Goal: Task Accomplishment & Management: Complete application form

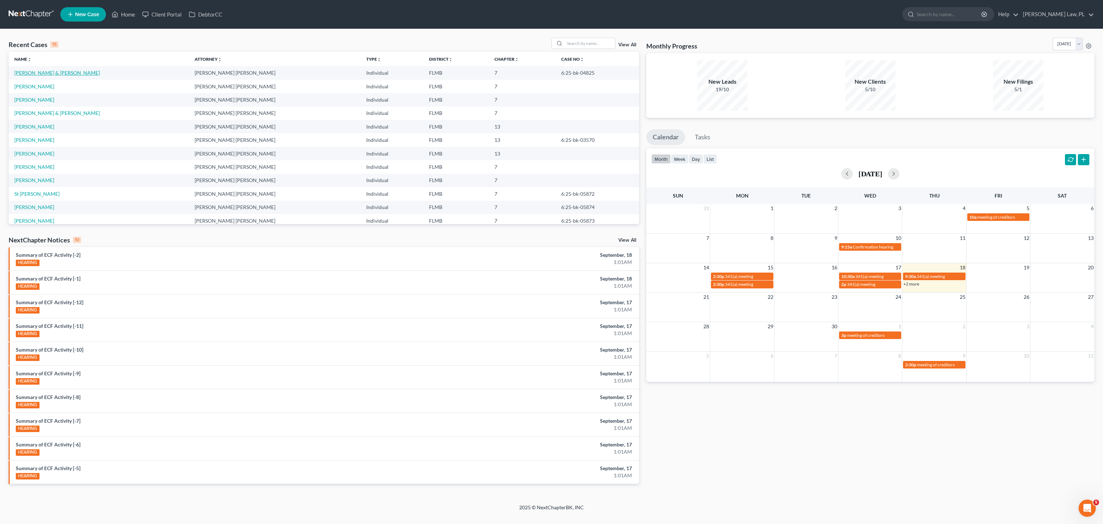
click at [57, 73] on link "[PERSON_NAME] & [PERSON_NAME]" at bounding box center [56, 73] width 85 height 6
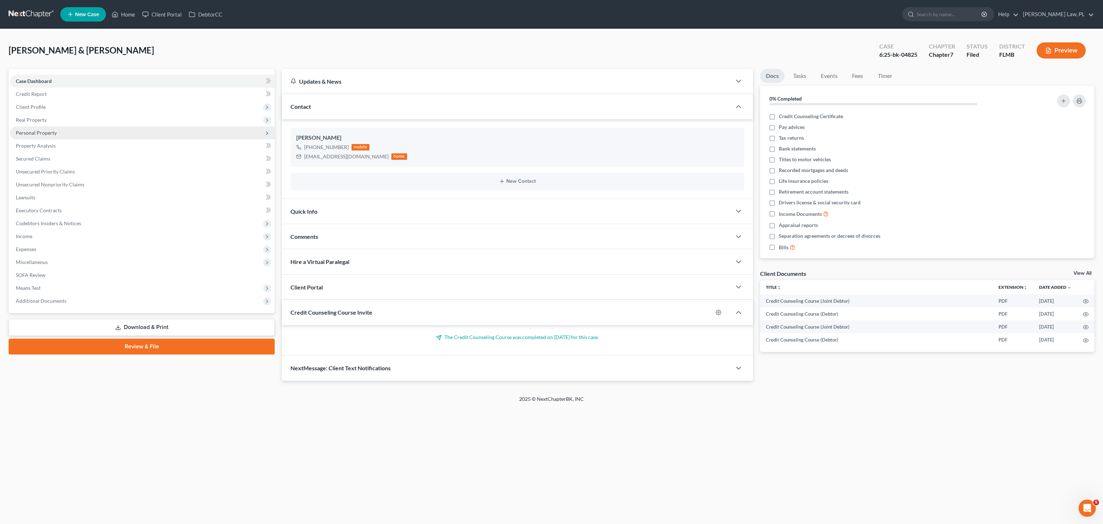
click at [42, 137] on span "Personal Property" at bounding box center [142, 132] width 265 height 13
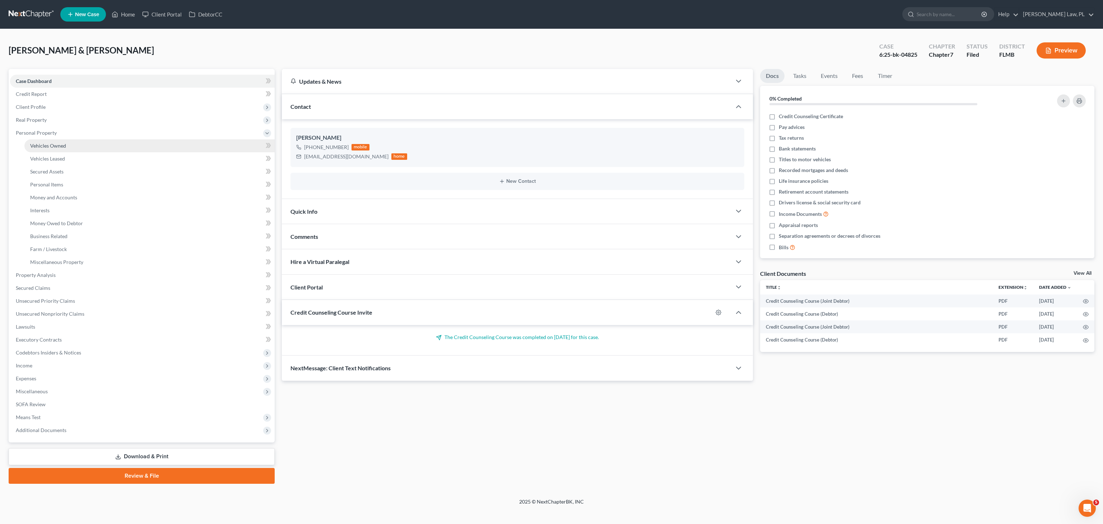
click at [59, 148] on span "Vehicles Owned" at bounding box center [48, 146] width 36 height 6
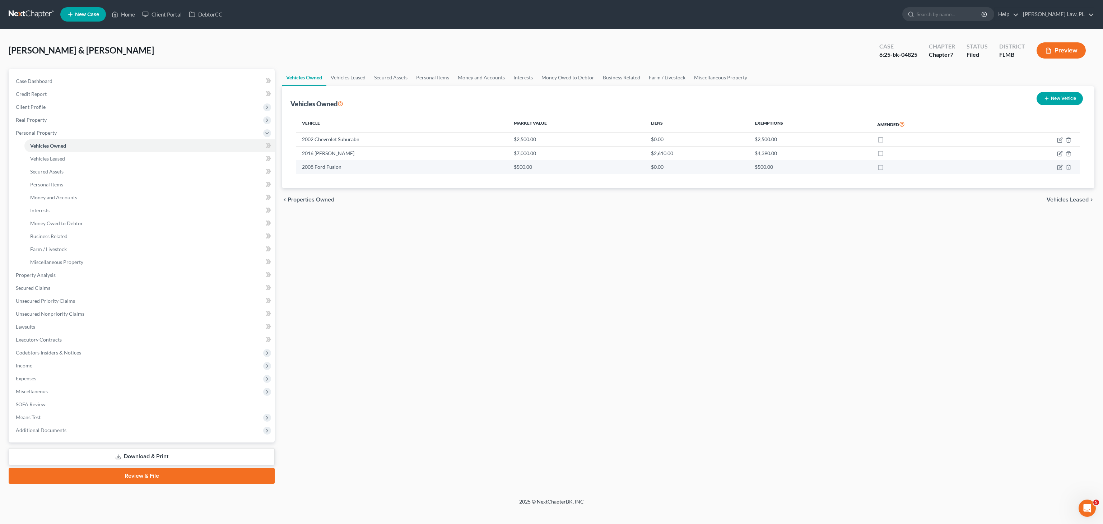
click at [557, 172] on td "$500.00" at bounding box center [576, 167] width 137 height 14
click at [1058, 155] on icon "button" at bounding box center [1060, 154] width 6 height 6
select select "0"
select select "10"
select select "3"
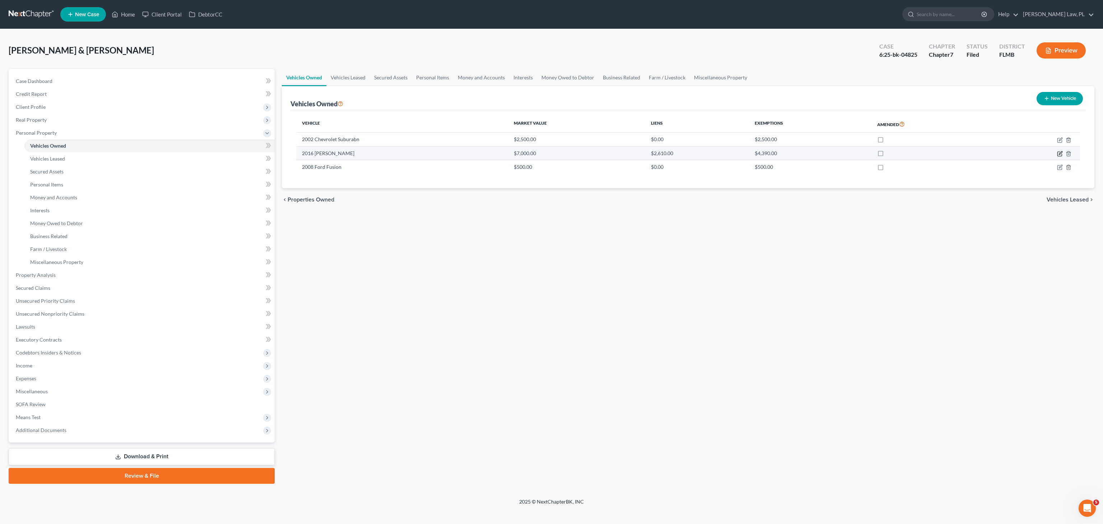
select select "3"
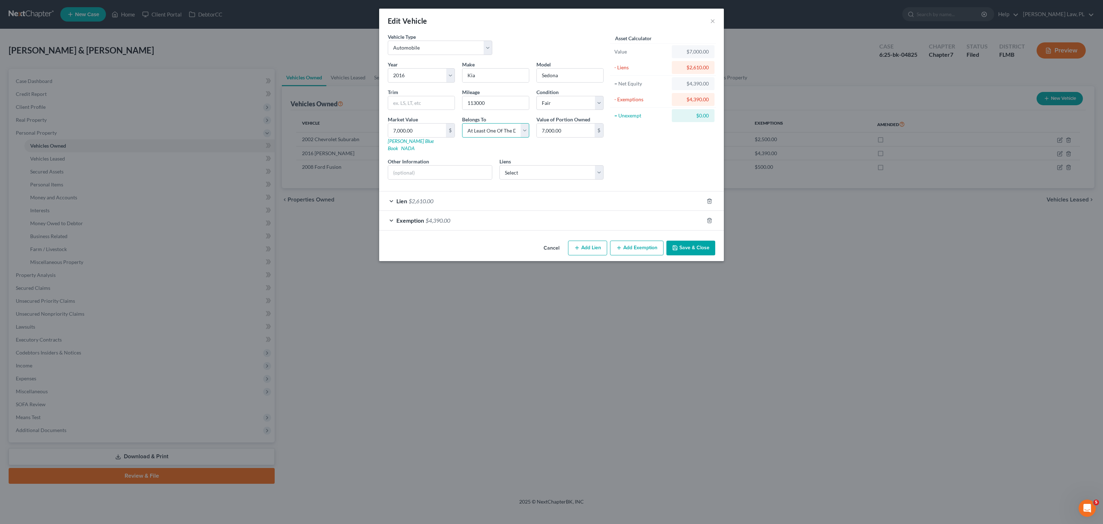
click at [520, 127] on select "Select Debtor 1 Only Debtor 2 Only Debtor 1 And Debtor 2 Only At Least One Of T…" at bounding box center [495, 130] width 67 height 14
click at [712, 24] on button "×" at bounding box center [712, 21] width 5 height 9
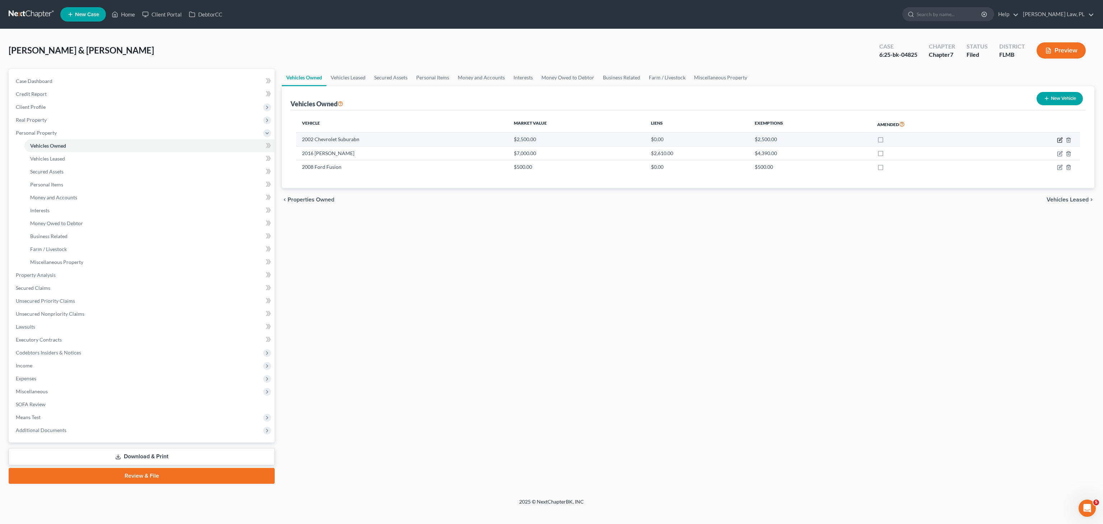
click at [1059, 142] on icon "button" at bounding box center [1060, 140] width 4 height 4
select select "0"
select select "24"
select select "4"
select select "2"
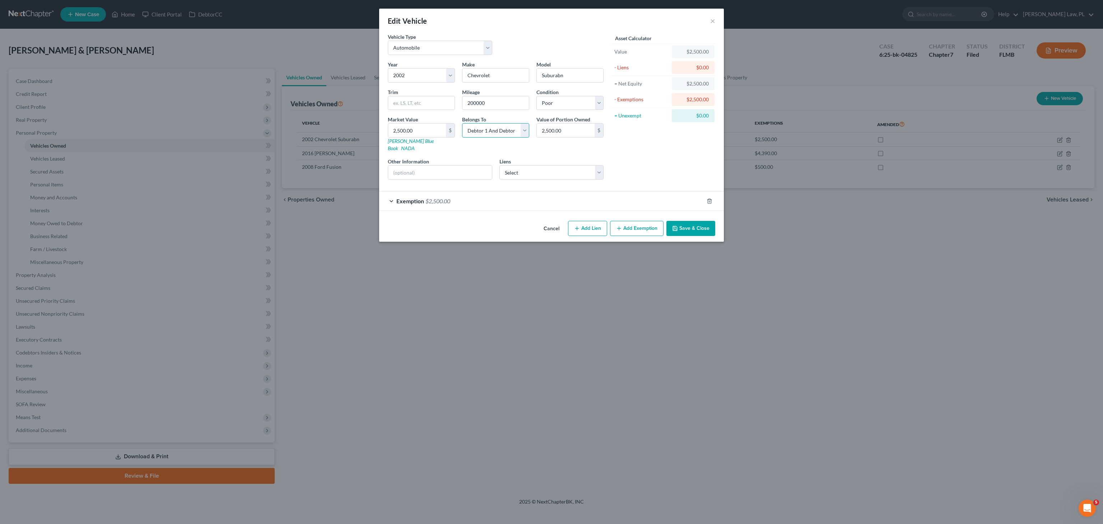
click at [510, 125] on select "Select Debtor 1 Only Debtor 2 Only Debtor 1 And Debtor 2 Only At Least One Of T…" at bounding box center [495, 130] width 67 height 14
click at [713, 20] on button "×" at bounding box center [712, 21] width 5 height 9
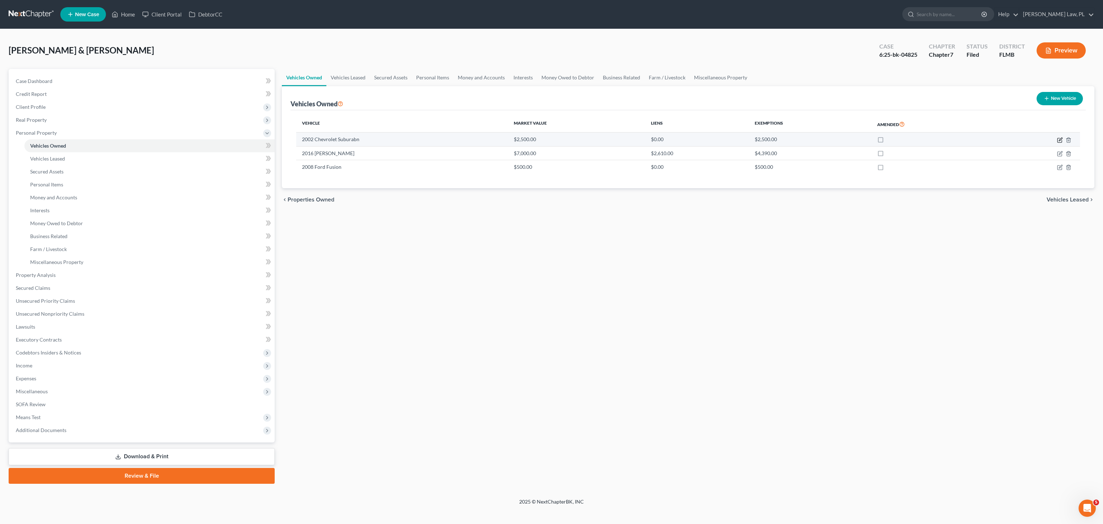
click at [1057, 140] on icon "button" at bounding box center [1060, 140] width 6 height 6
select select "0"
select select "24"
select select "4"
select select "2"
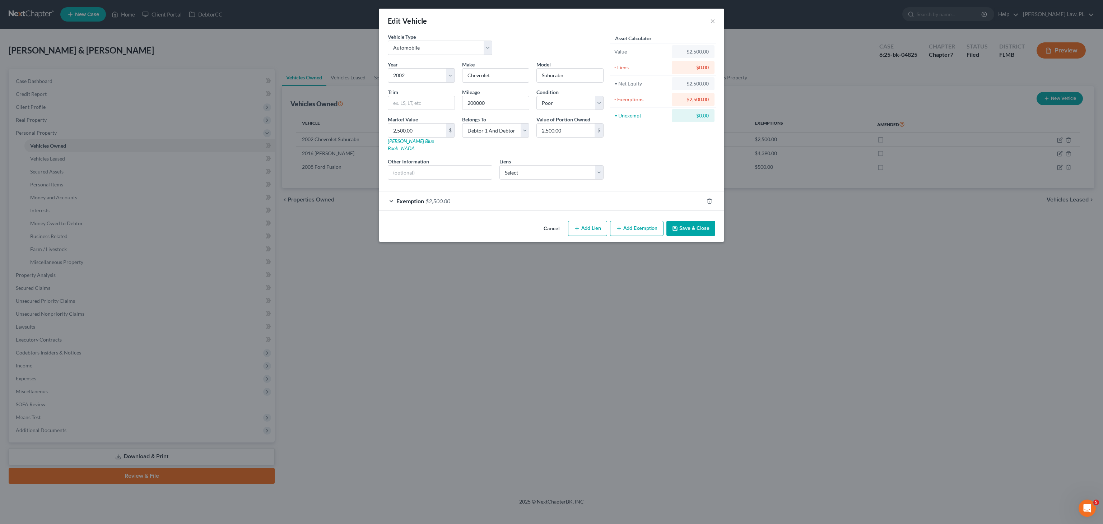
click at [501, 140] on div "Belongs To * Select Debtor 1 Only Debtor 2 Only Debtor 1 And Debtor 2 Only At L…" at bounding box center [496, 134] width 74 height 36
click at [713, 18] on button "×" at bounding box center [712, 21] width 5 height 9
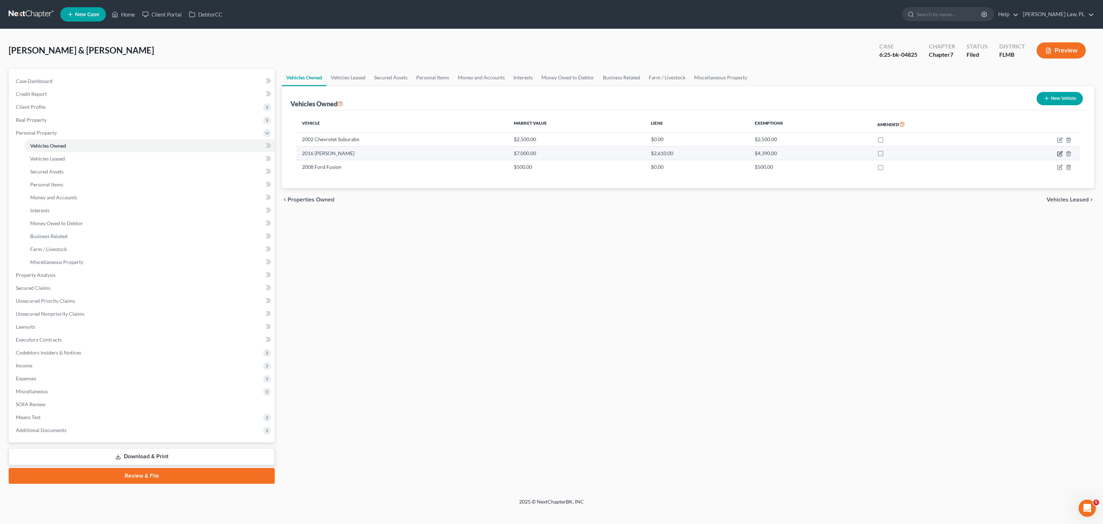
click at [1060, 154] on icon "button" at bounding box center [1060, 152] width 3 height 3
select select "0"
select select "10"
select select "3"
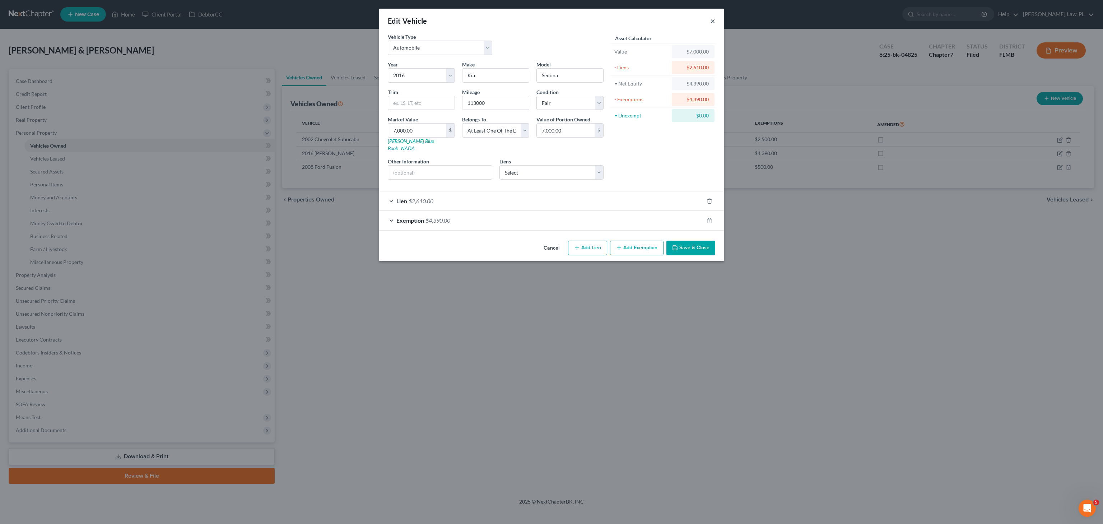
click at [713, 20] on button "×" at bounding box center [712, 21] width 5 height 9
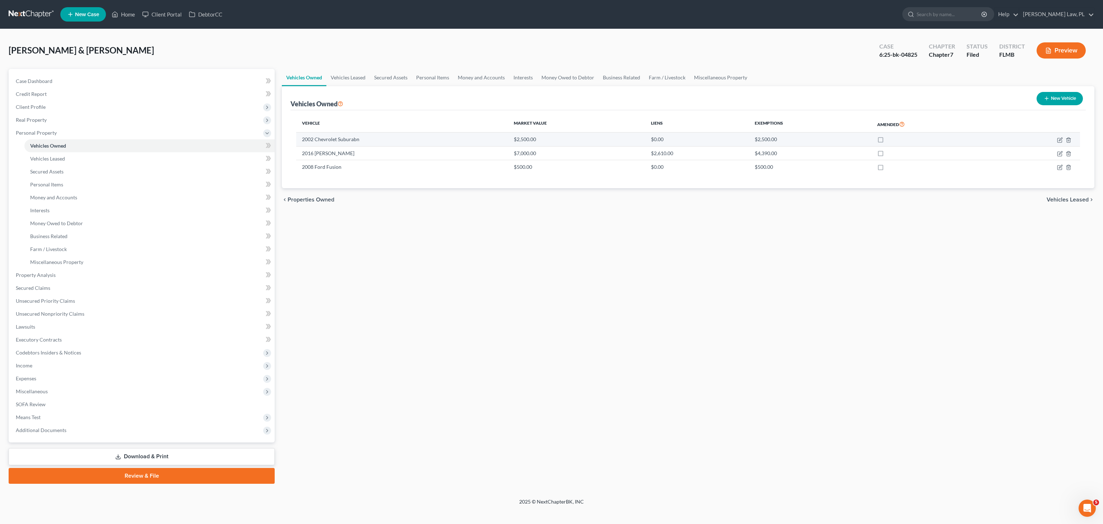
click at [1057, 140] on td at bounding box center [1036, 140] width 88 height 14
click at [1057, 140] on icon "button" at bounding box center [1060, 140] width 6 height 6
select select "0"
select select "24"
select select "4"
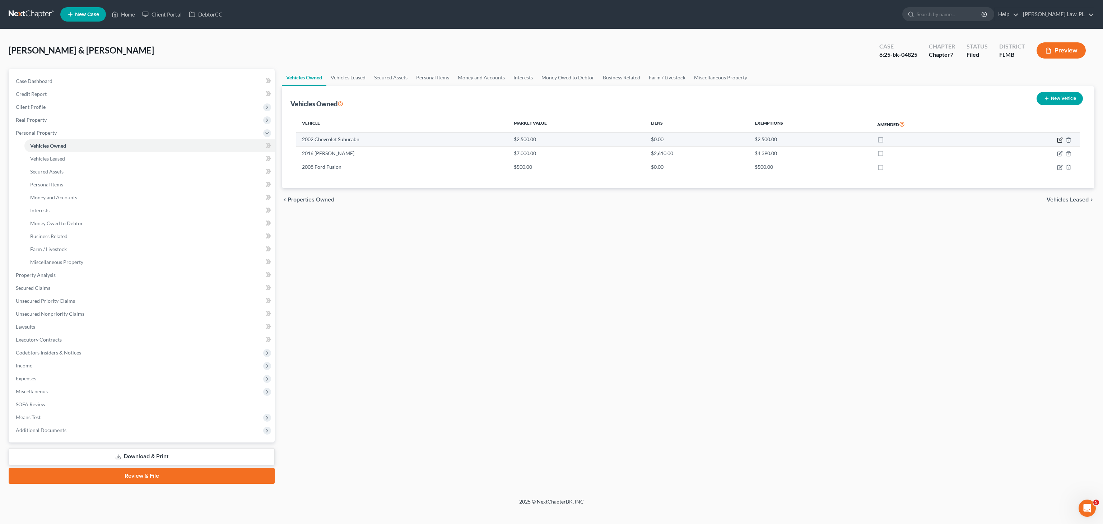
select select "2"
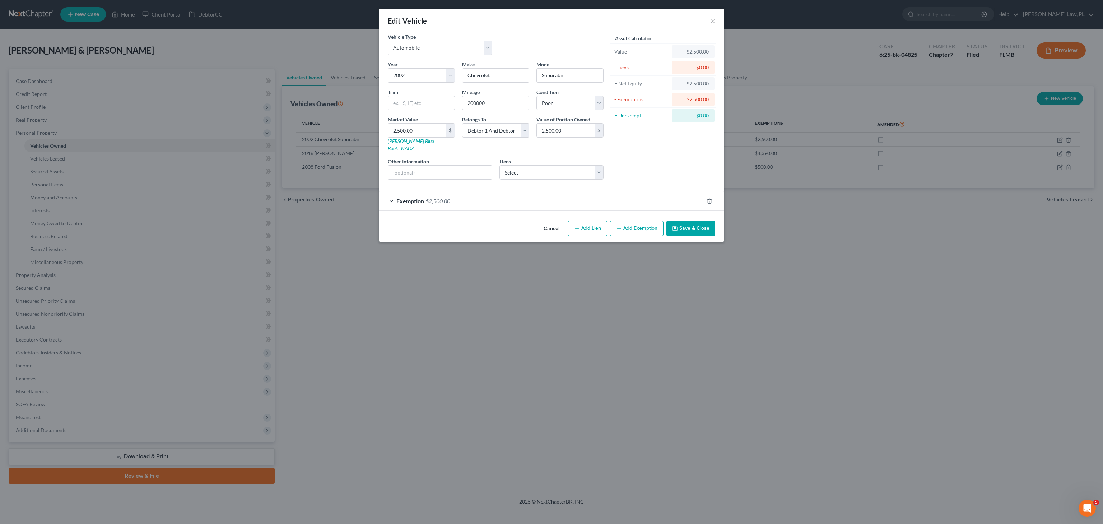
click at [710, 19] on div "Edit Vehicle ×" at bounding box center [551, 21] width 345 height 24
click at [711, 19] on button "×" at bounding box center [712, 21] width 5 height 9
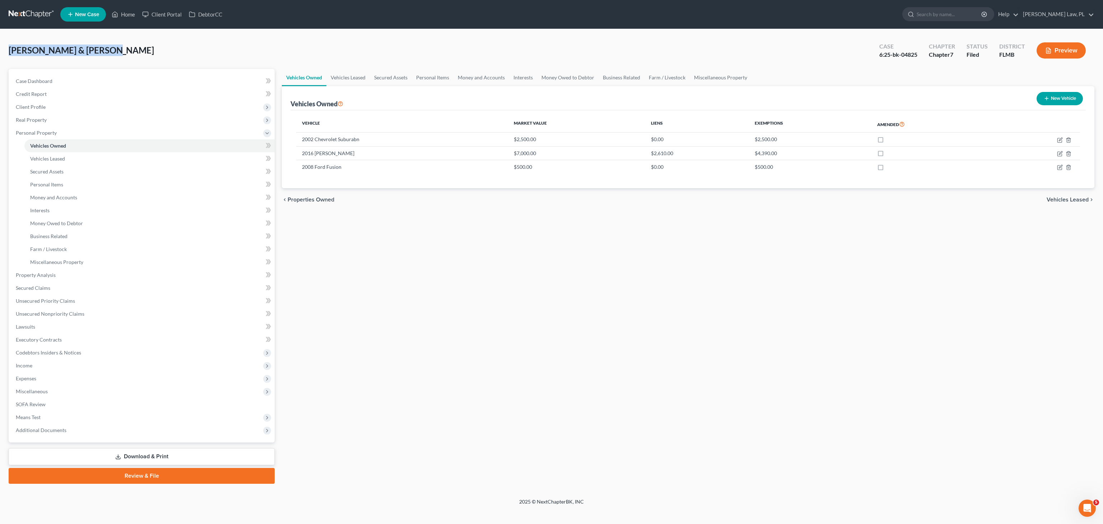
drag, startPoint x: 93, startPoint y: 45, endPoint x: 0, endPoint y: 42, distance: 93.4
click at [0, 42] on div "[PERSON_NAME] & [PERSON_NAME] Upgraded Case 6:25-bk-04825 Chapter Chapter 7 Sta…" at bounding box center [551, 263] width 1103 height 469
copy span "[PERSON_NAME] & [PERSON_NAME]"
drag, startPoint x: 926, startPoint y: 56, endPoint x: 885, endPoint y: 56, distance: 40.6
click at [885, 56] on div "Case 6:25-bk-04825 Chapter Chapter 7 Status Filed District [GEOGRAPHIC_DATA] Pr…" at bounding box center [984, 51] width 221 height 21
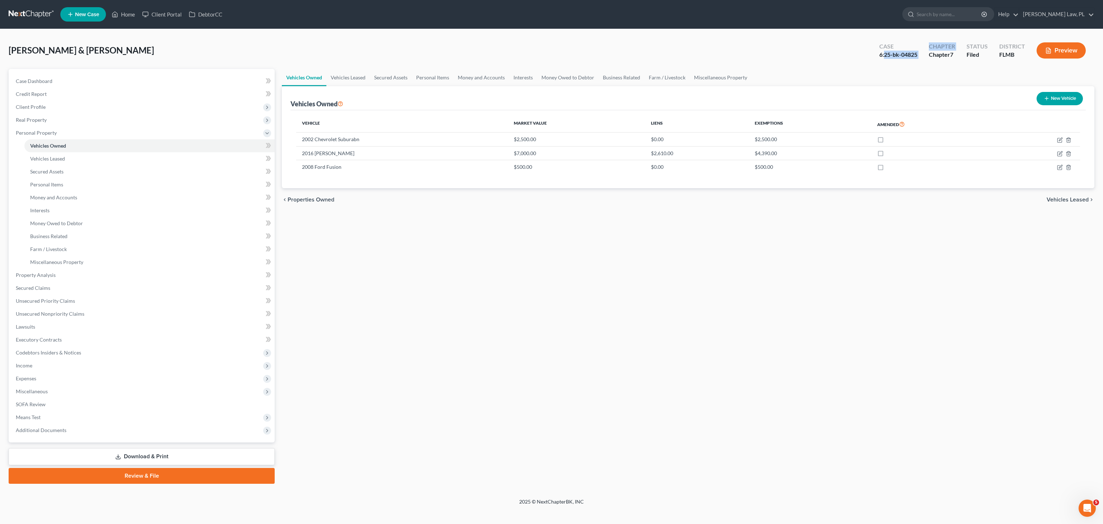
click at [885, 56] on div "6:25-bk-04825" at bounding box center [899, 55] width 38 height 8
drag, startPoint x: 873, startPoint y: 53, endPoint x: 918, endPoint y: 56, distance: 45.4
click at [918, 56] on div "Case 6:25-bk-04825 Chapter Chapter 7 Status Filed District [GEOGRAPHIC_DATA] Pr…" at bounding box center [983, 50] width 224 height 25
copy div "6:25-bk-04825"
click at [1060, 167] on icon "button" at bounding box center [1060, 166] width 3 height 3
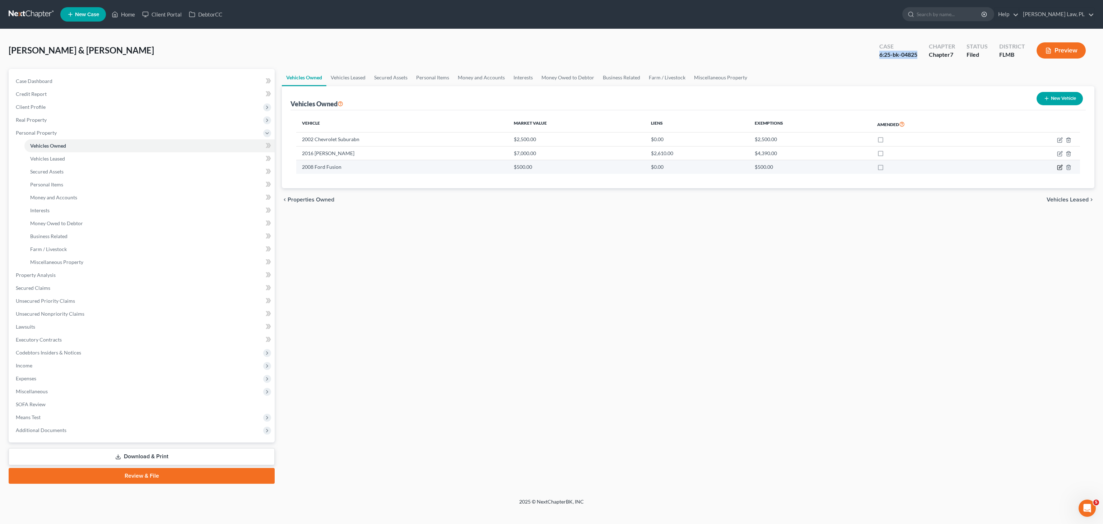
select select "0"
select select "18"
select select "4"
select select "1"
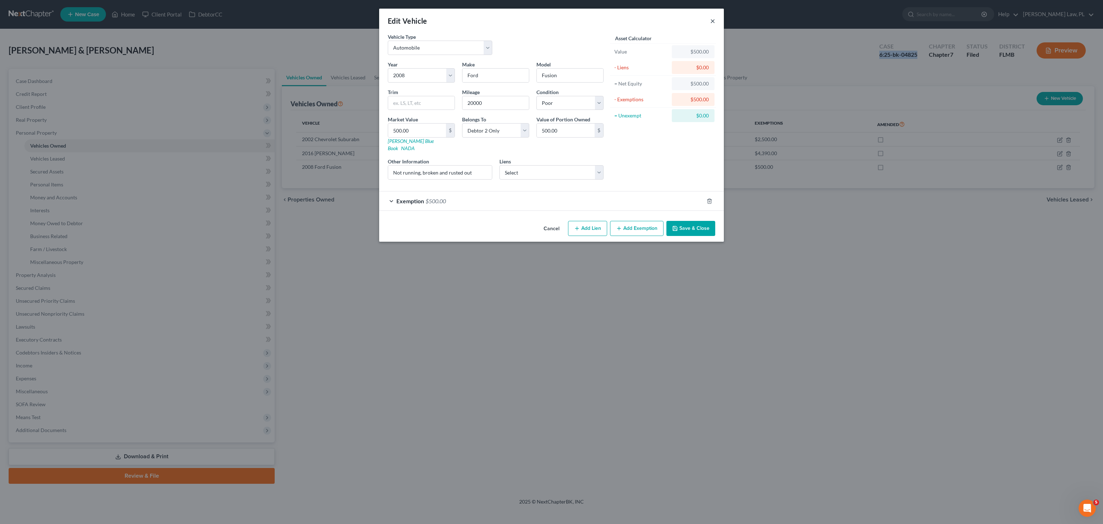
click at [713, 21] on button "×" at bounding box center [712, 21] width 5 height 9
